Goal: Find contact information: Find contact information

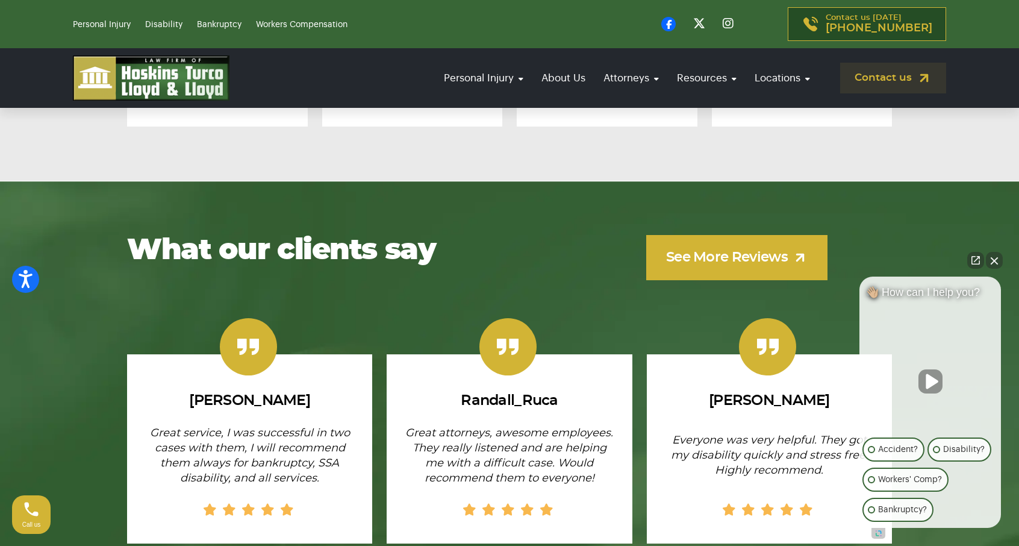
scroll to position [7818, 0]
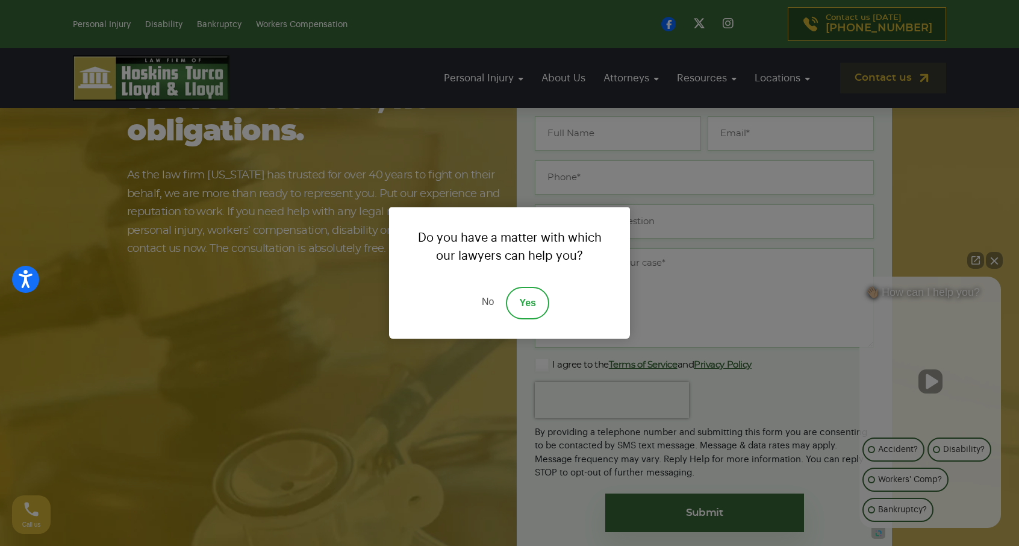
drag, startPoint x: 566, startPoint y: 115, endPoint x: 577, endPoint y: 133, distance: 21.1
click at [566, 115] on div "Do you have a matter with which our lawyers can help you? No Yes" at bounding box center [509, 273] width 1019 height 546
click at [491, 307] on link "No" at bounding box center [488, 303] width 36 height 33
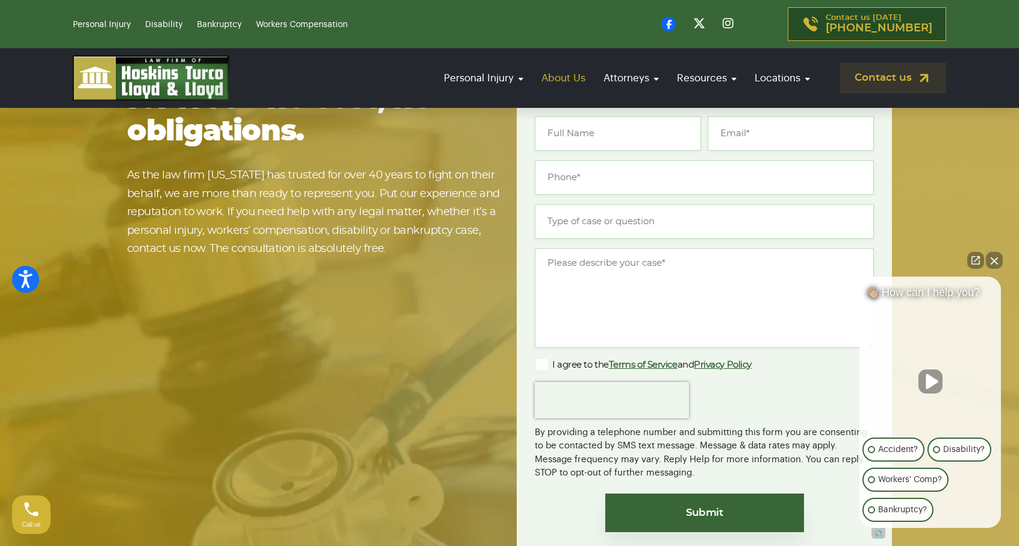
click at [582, 78] on link "About Us" at bounding box center [563, 78] width 56 height 34
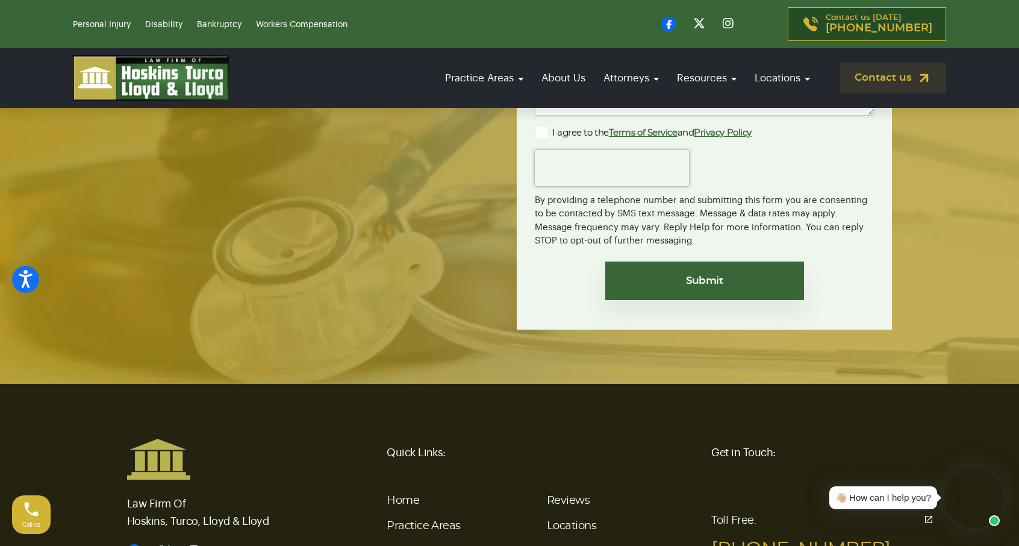
scroll to position [3369, 0]
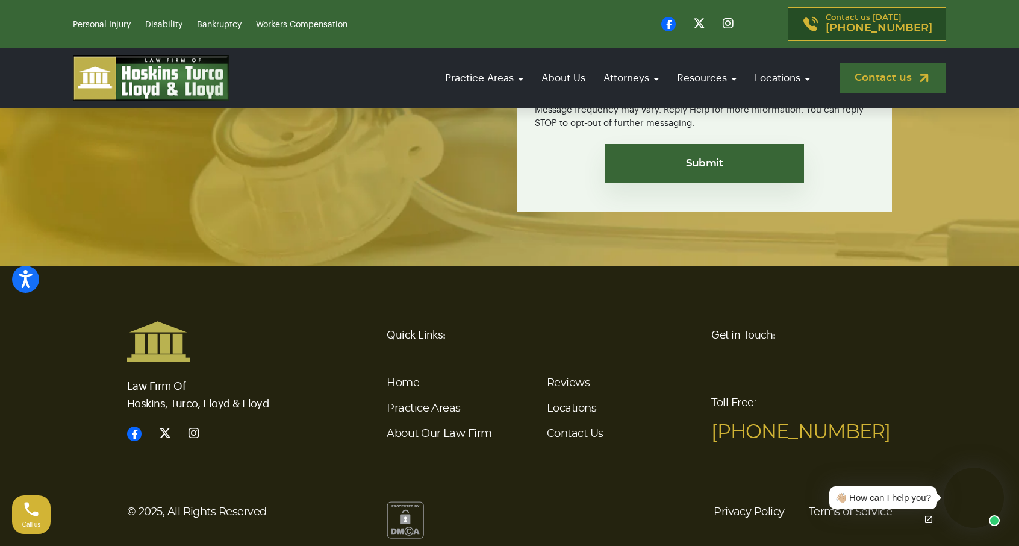
click at [893, 72] on link "Contact us" at bounding box center [893, 78] width 106 height 31
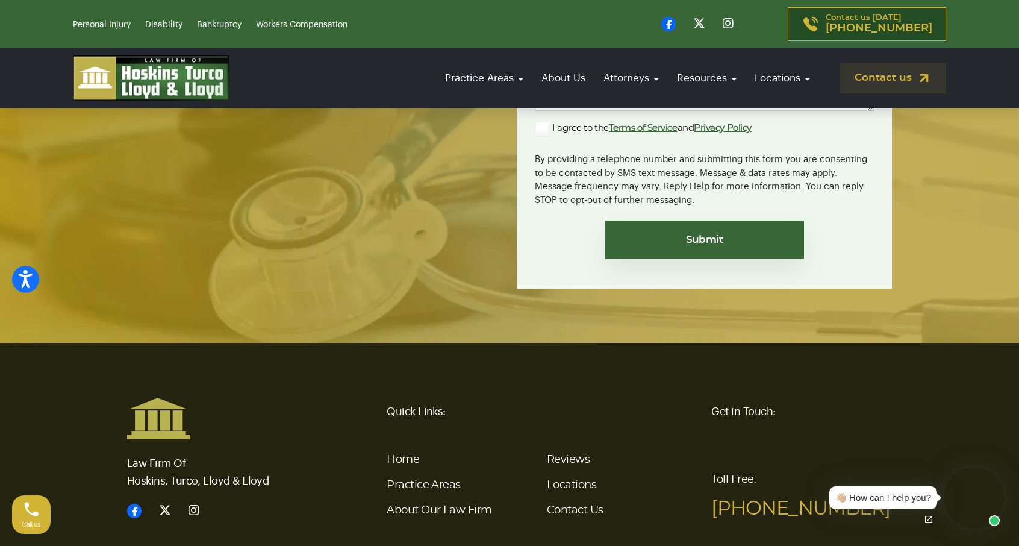
scroll to position [2770, 0]
